Goal: Transaction & Acquisition: Purchase product/service

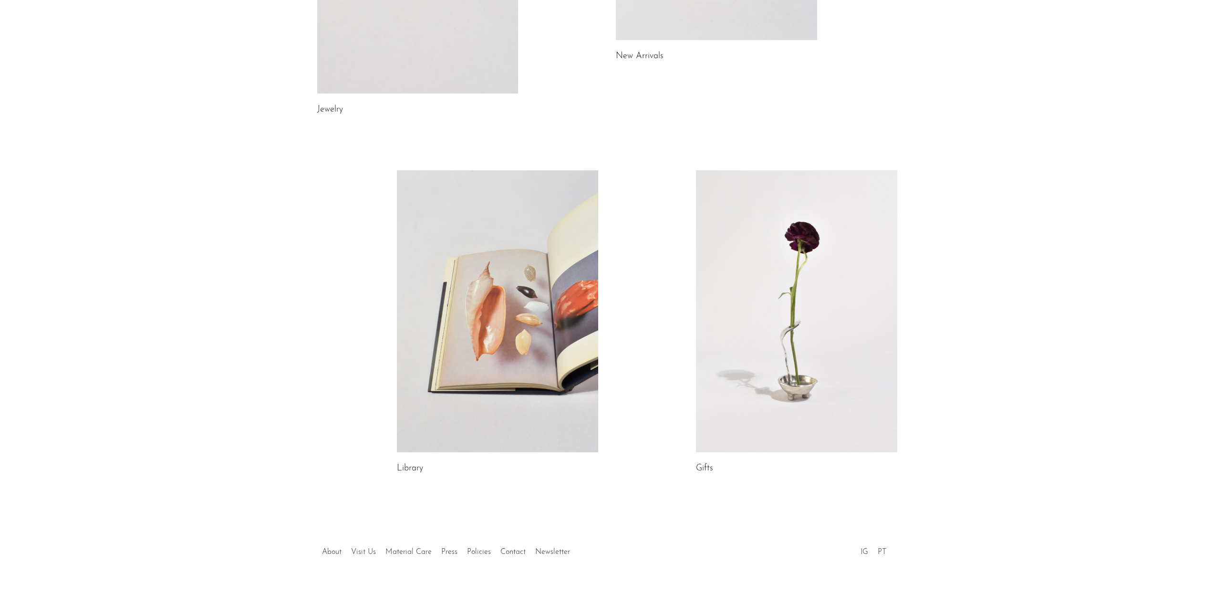
scroll to position [313, 0]
click at [793, 321] on link at bounding box center [796, 311] width 201 height 282
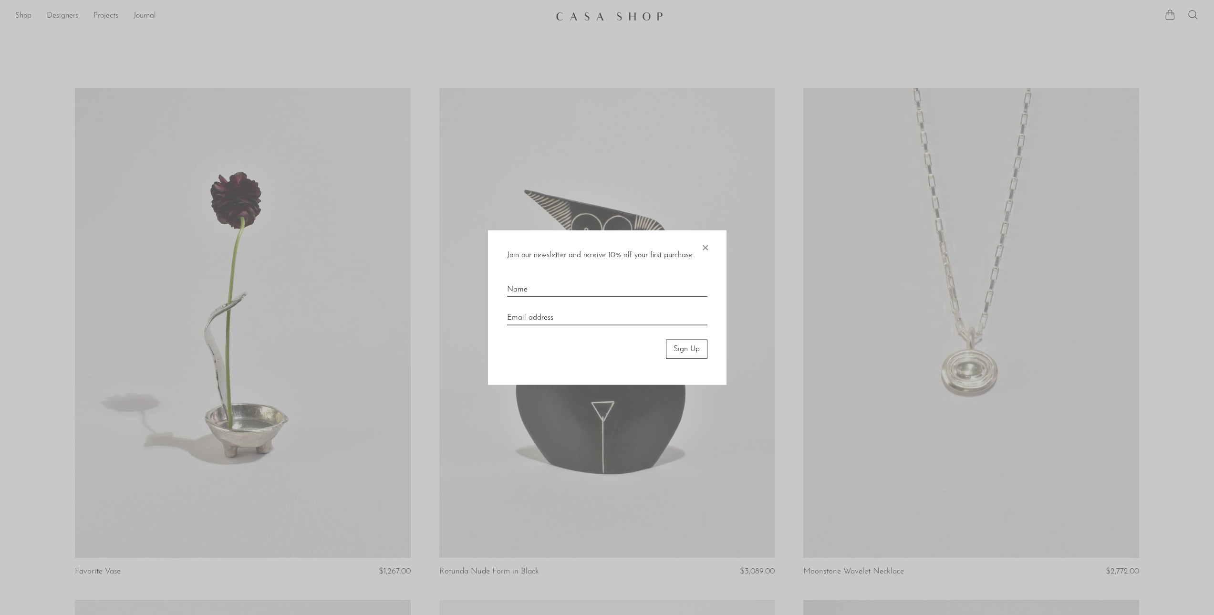
click at [700, 245] on span "×" at bounding box center [705, 245] width 10 height 31
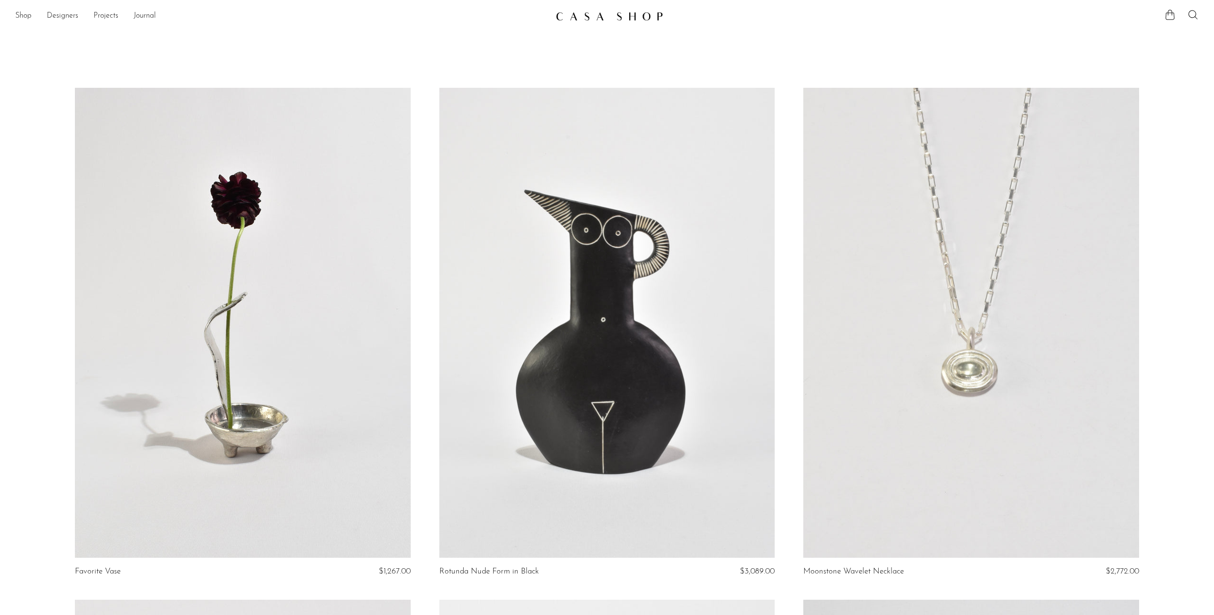
scroll to position [143, 0]
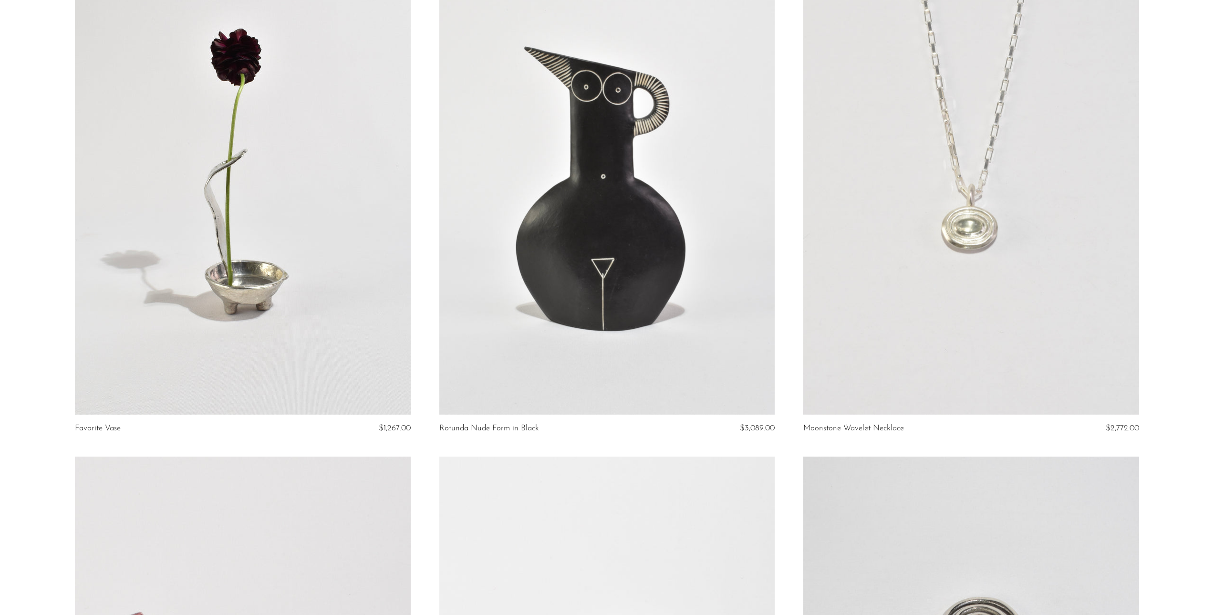
click at [221, 136] on link at bounding box center [242, 180] width 335 height 470
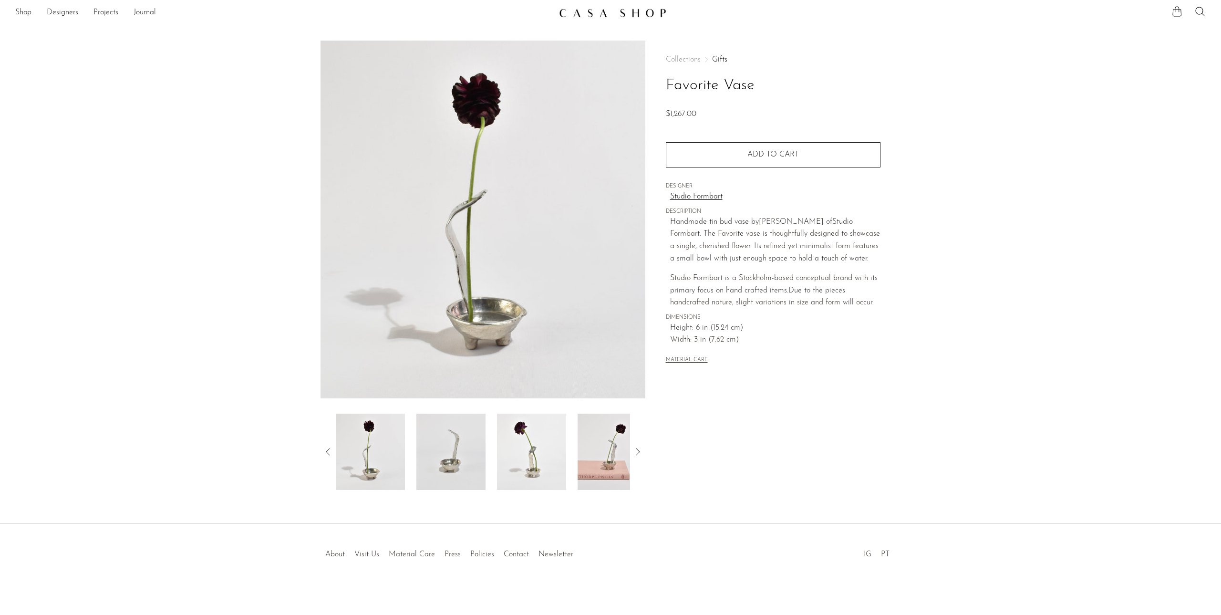
scroll to position [6, 0]
